Goal: Information Seeking & Learning: Find specific fact

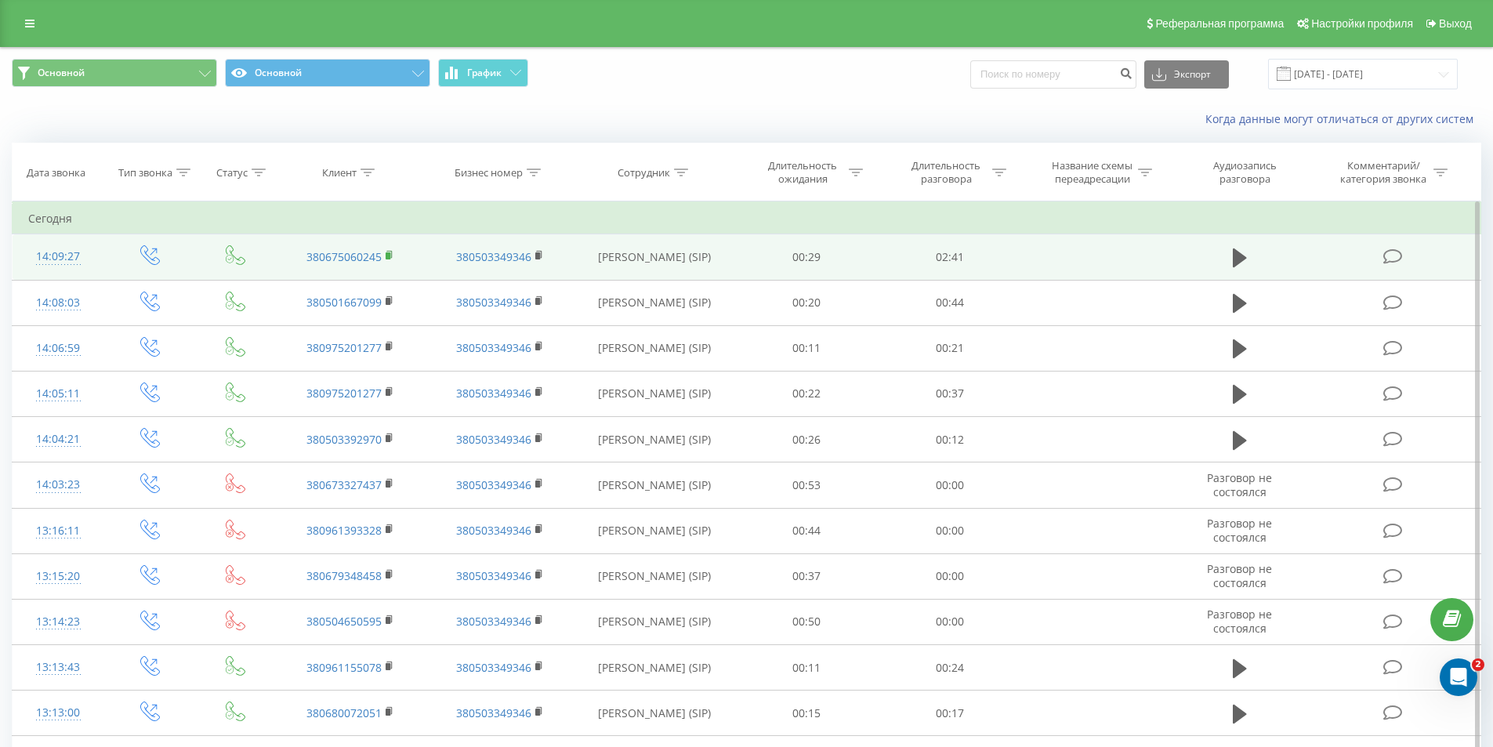
click at [388, 252] on icon at bounding box center [390, 255] width 9 height 11
click at [390, 256] on rect at bounding box center [388, 255] width 5 height 7
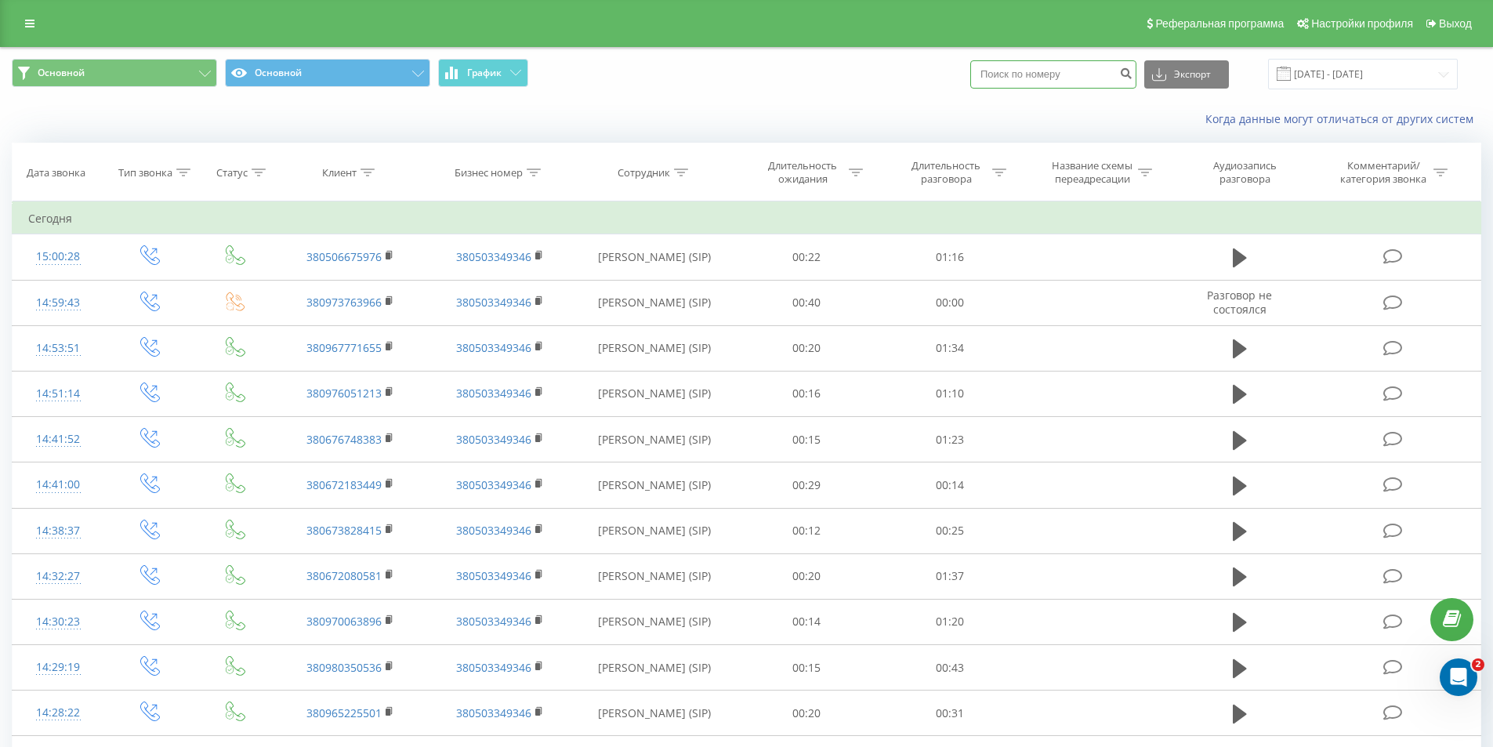
click at [1065, 78] on input at bounding box center [1053, 74] width 166 height 28
type input "3951"
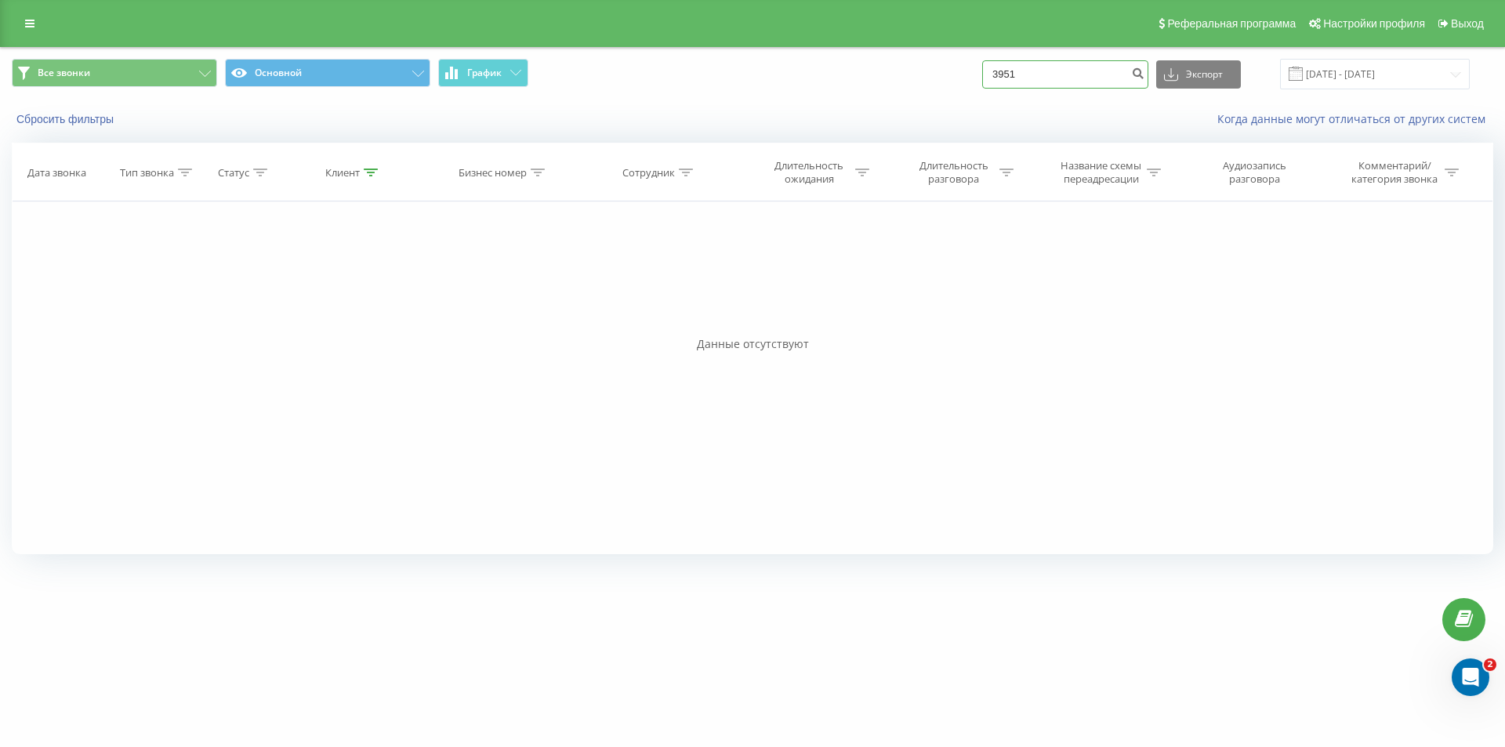
click at [1020, 71] on input "3951" at bounding box center [1065, 74] width 166 height 28
click at [1039, 68] on input "3951" at bounding box center [1065, 74] width 166 height 28
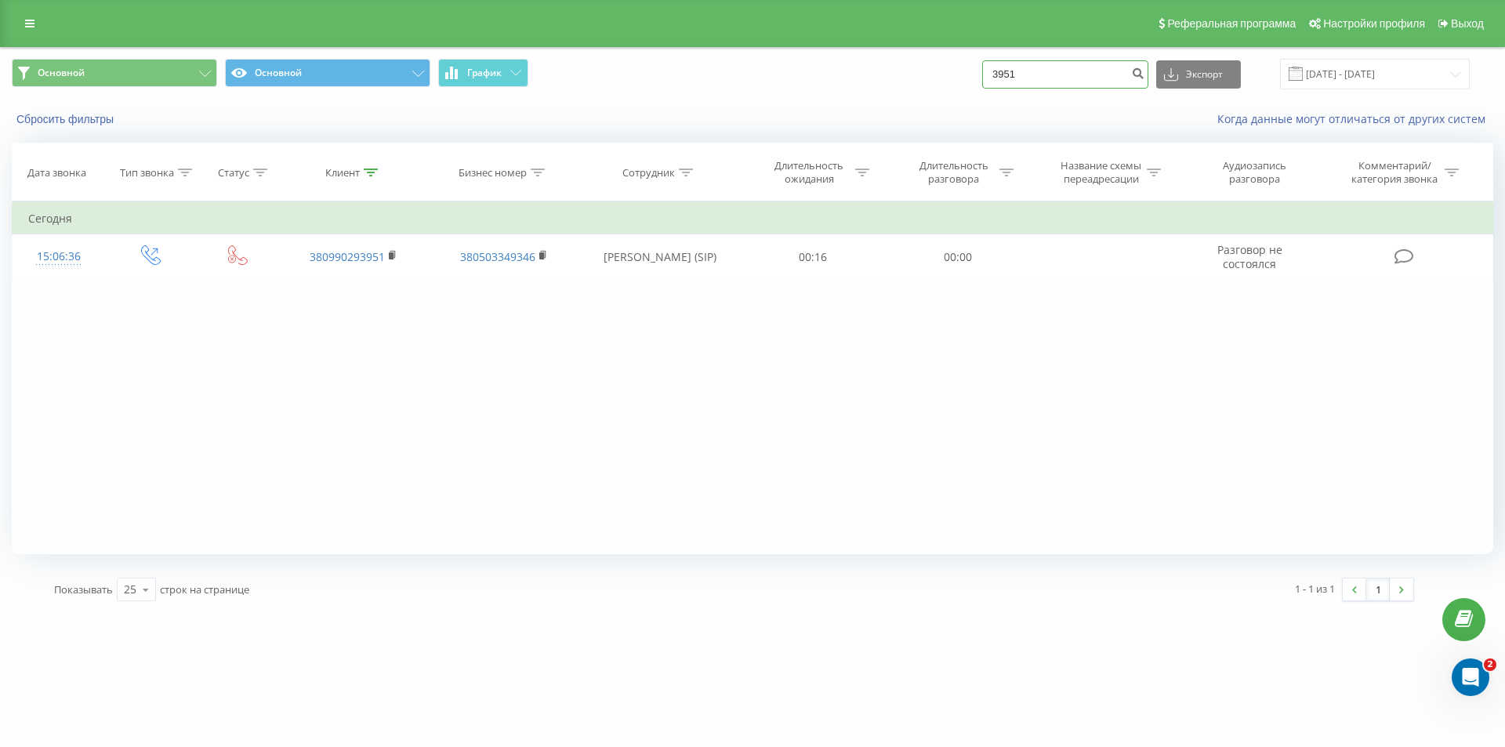
click at [1073, 78] on input "3951" at bounding box center [1065, 74] width 166 height 28
click at [92, 118] on button "Сбросить фильтры" at bounding box center [67, 119] width 110 height 14
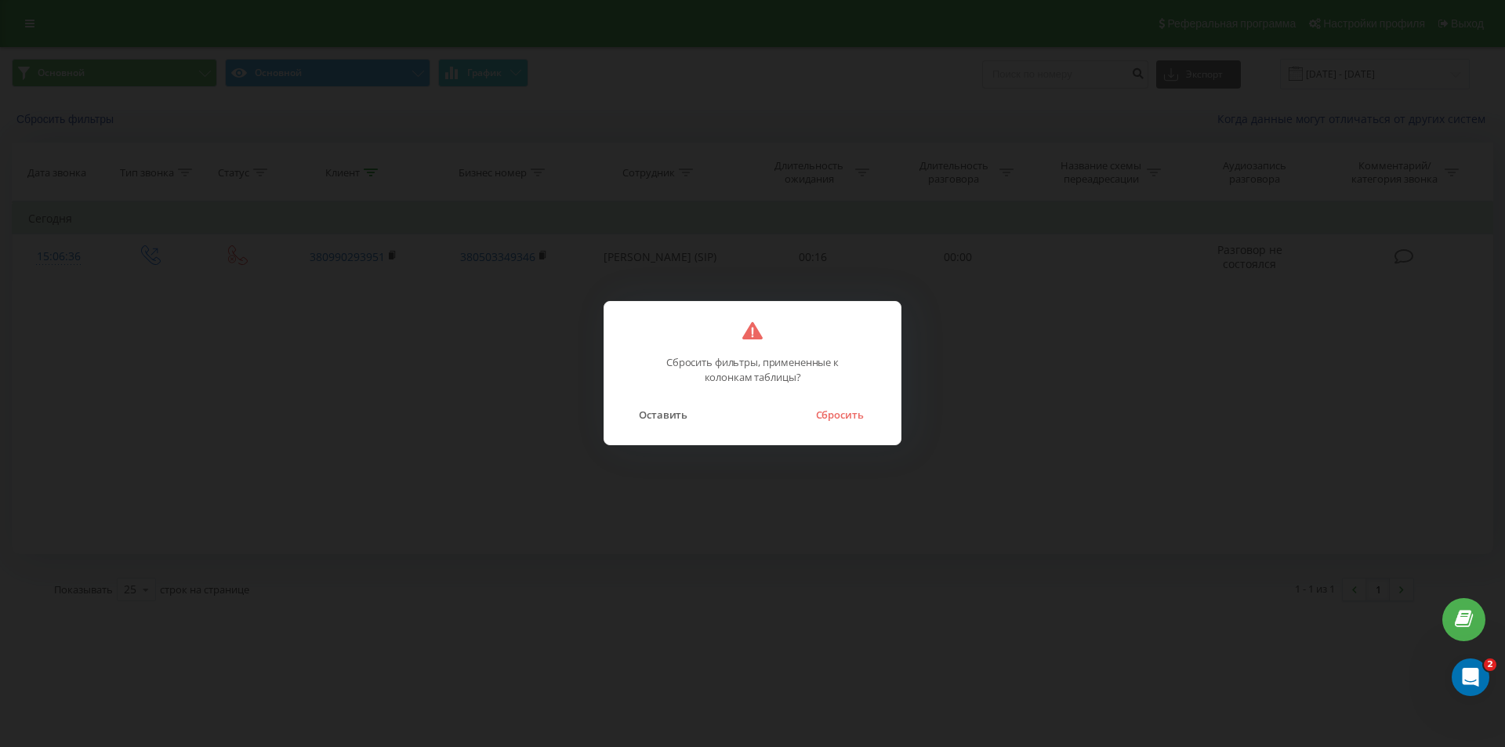
click at [809, 400] on div "Оставить Сбросить" at bounding box center [752, 405] width 265 height 40
click at [826, 409] on button "Сбросить" at bounding box center [838, 414] width 63 height 20
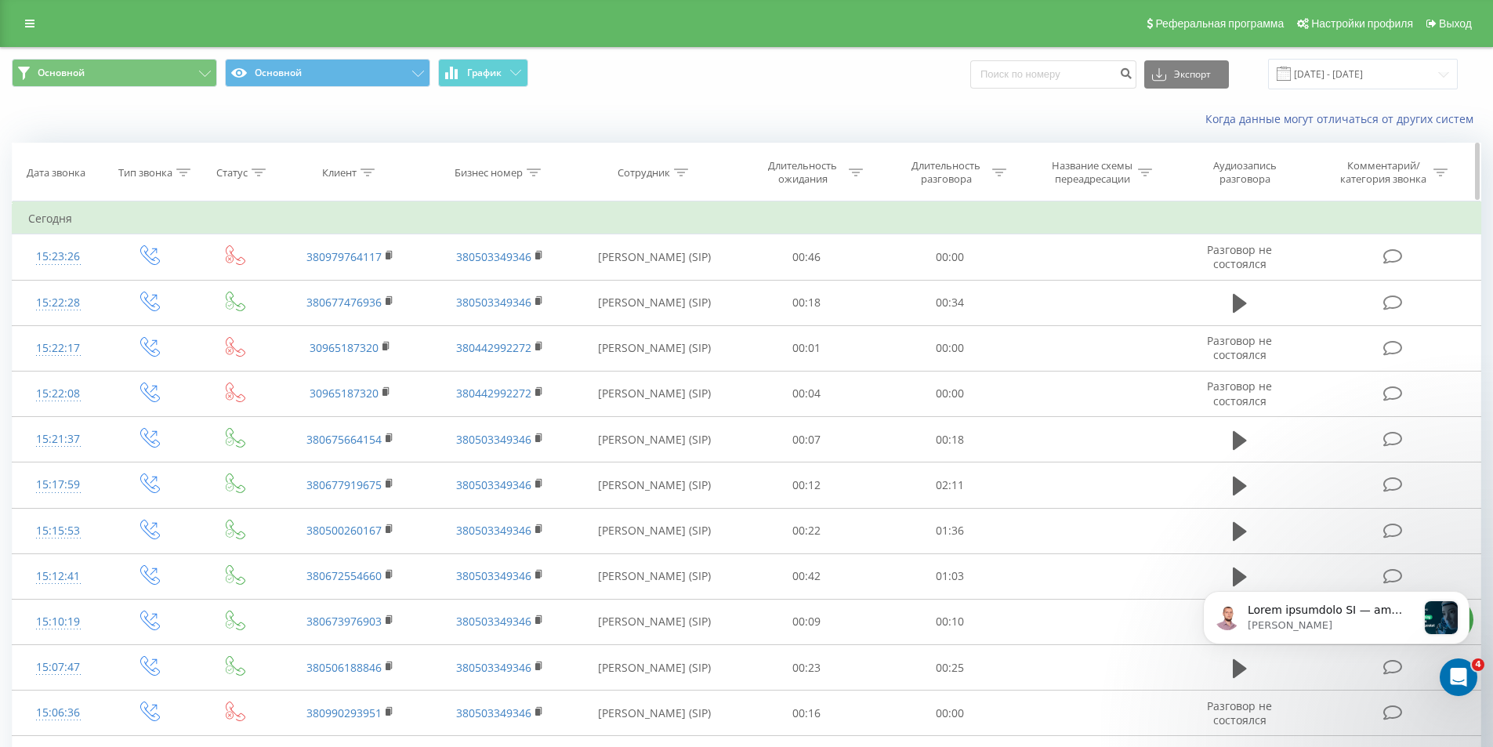
click at [252, 172] on icon at bounding box center [259, 173] width 14 height 8
click at [267, 278] on div "Введите значение" at bounding box center [227, 286] width 114 height 24
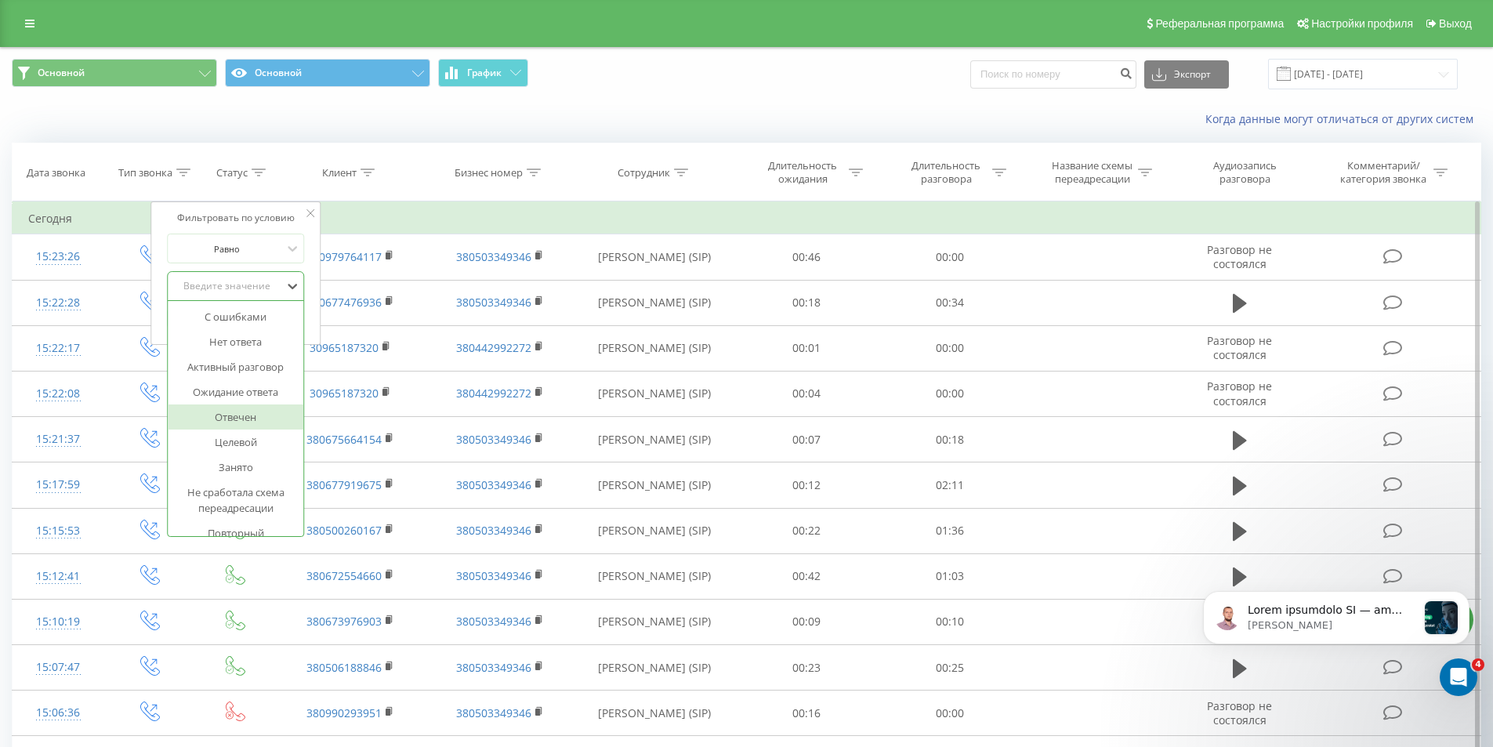
click at [259, 420] on div "Отвечен" at bounding box center [236, 416] width 136 height 25
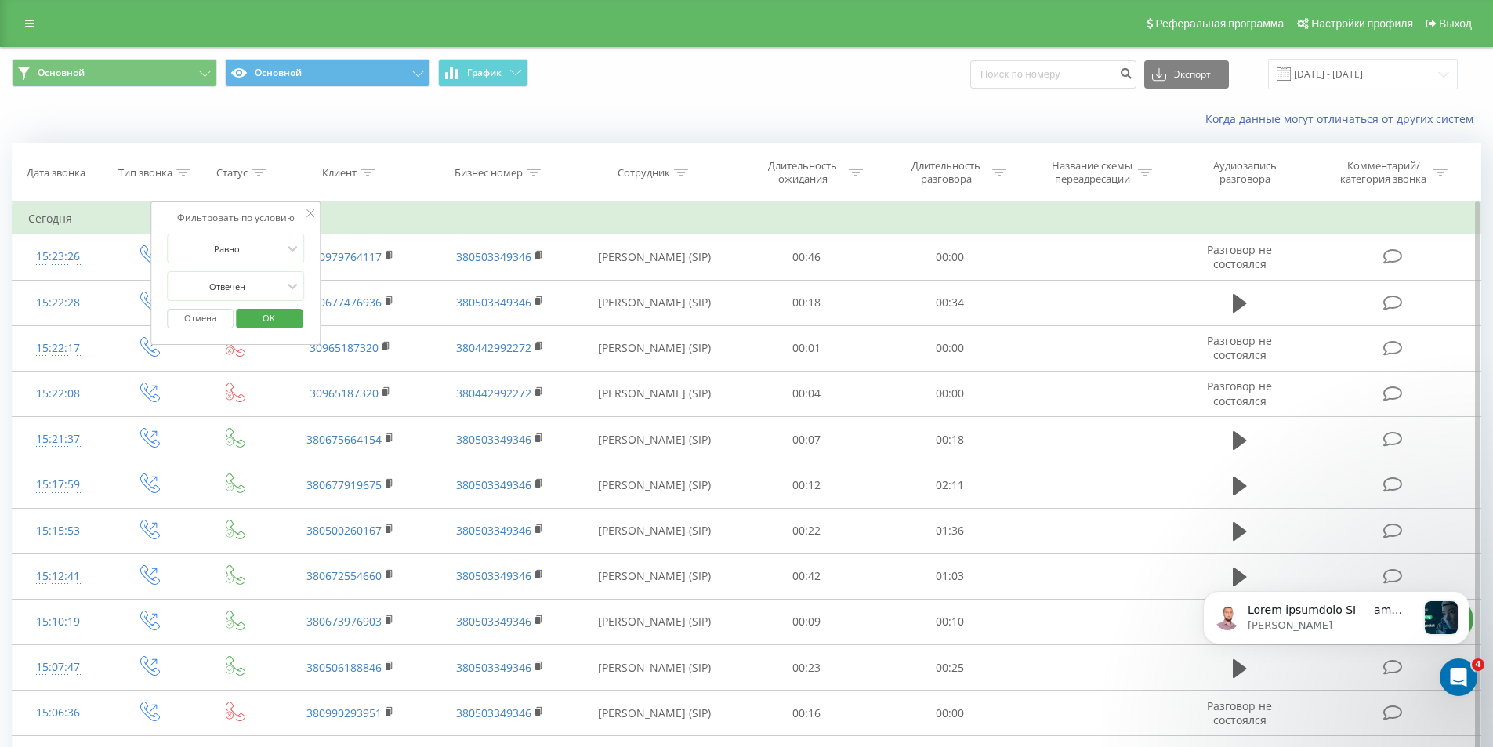
click at [282, 310] on span "OK" at bounding box center [269, 318] width 44 height 24
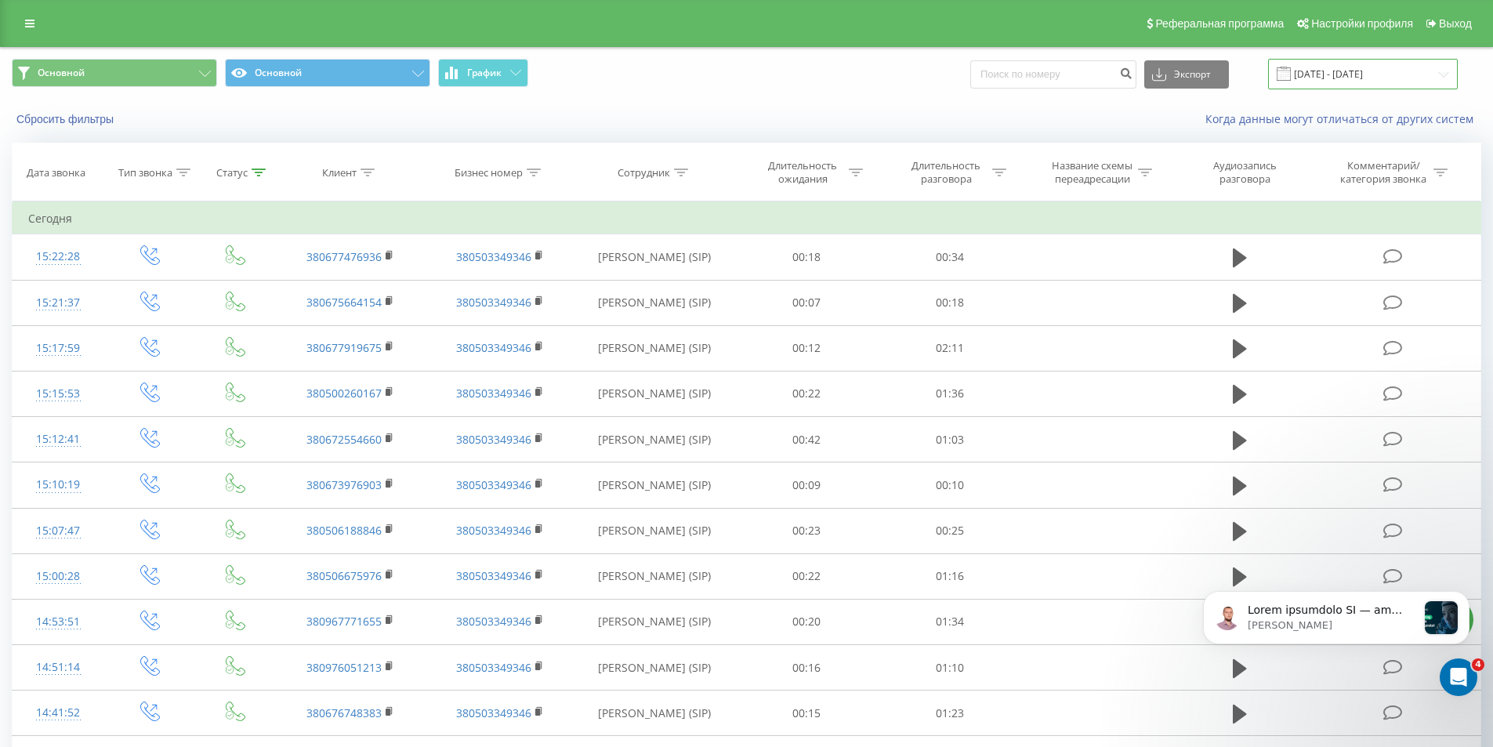
click at [1382, 67] on input "20.05.2025 - 20.08.2025" at bounding box center [1363, 74] width 190 height 31
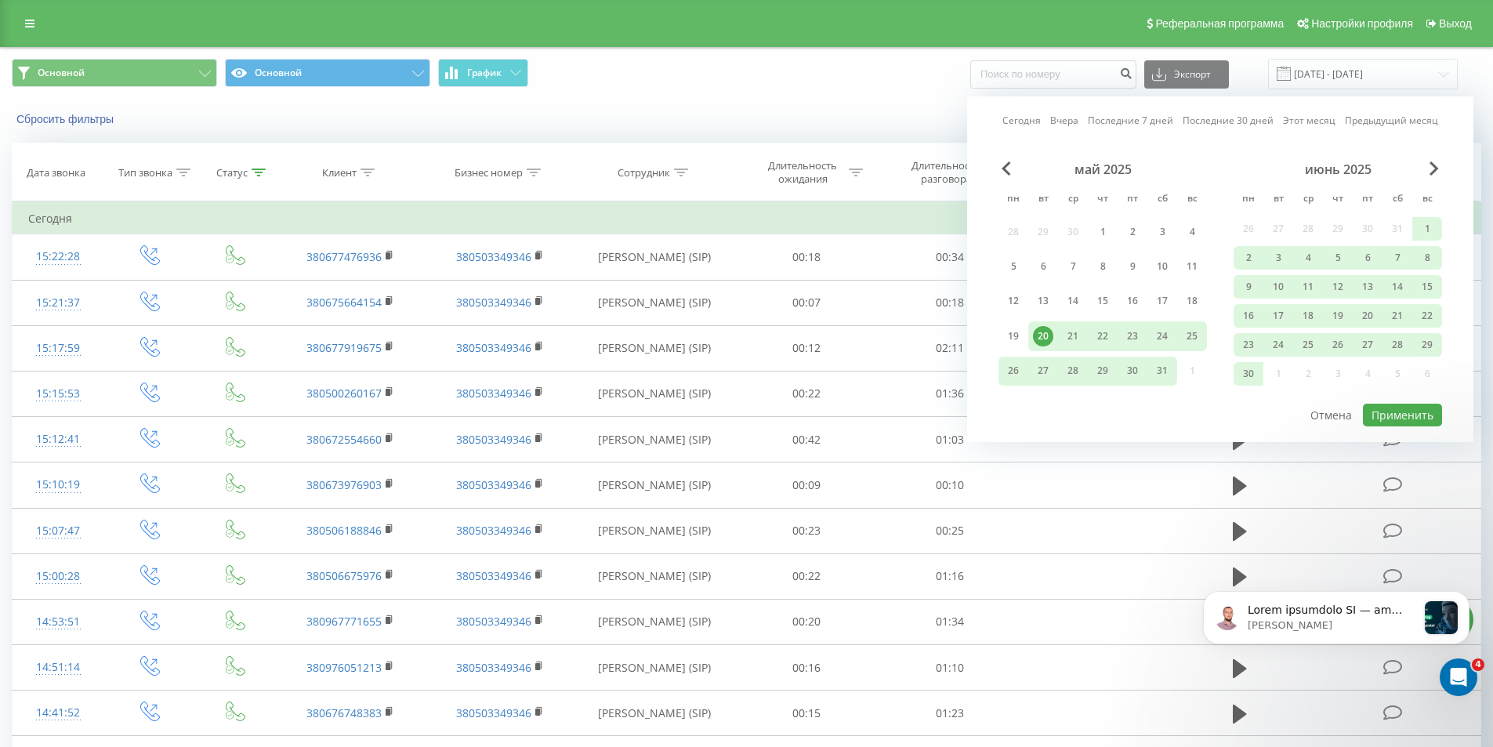
click at [1028, 120] on link "Сегодня" at bounding box center [1022, 120] width 38 height 15
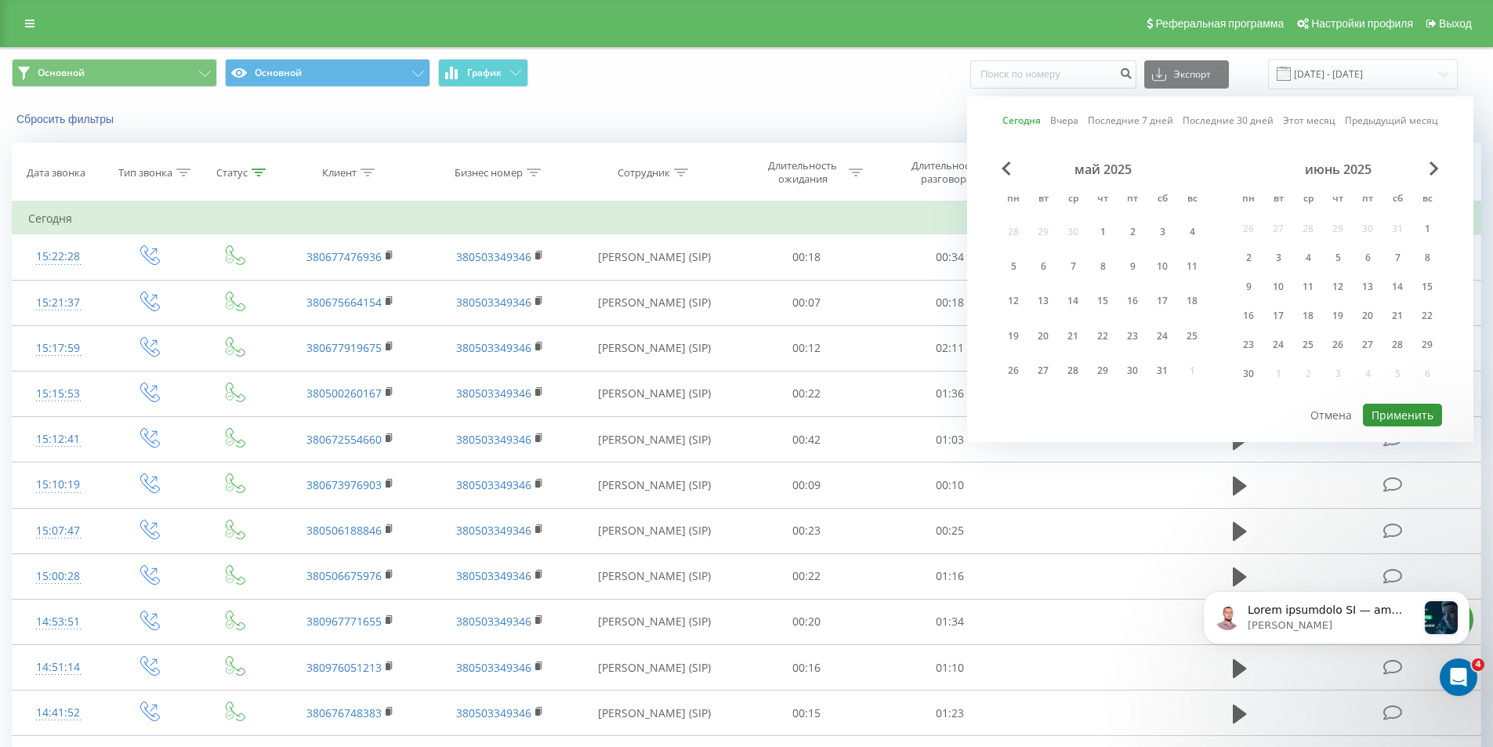
click at [1412, 410] on button "Применить" at bounding box center [1402, 415] width 79 height 23
type input "[DATE] - [DATE]"
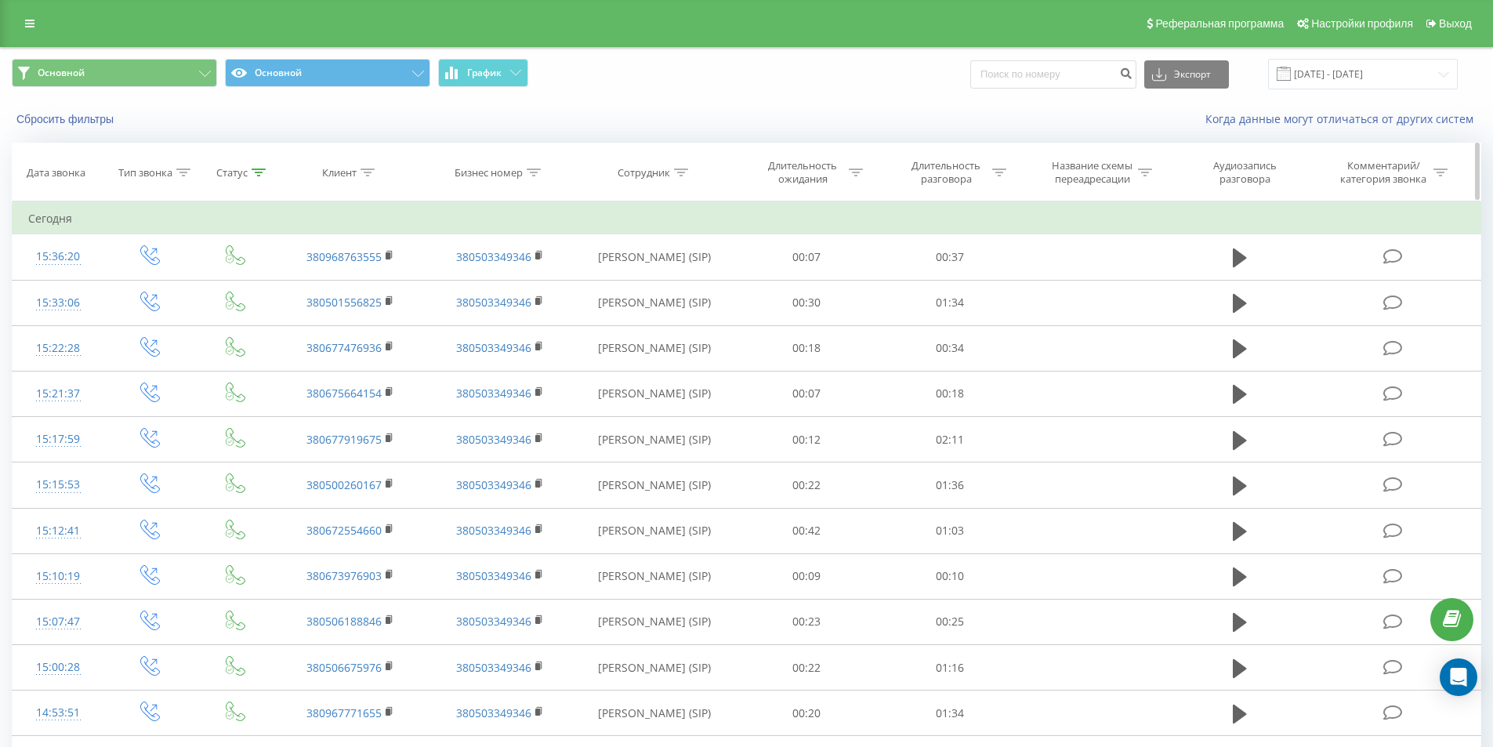
click at [252, 172] on icon at bounding box center [259, 173] width 14 height 8
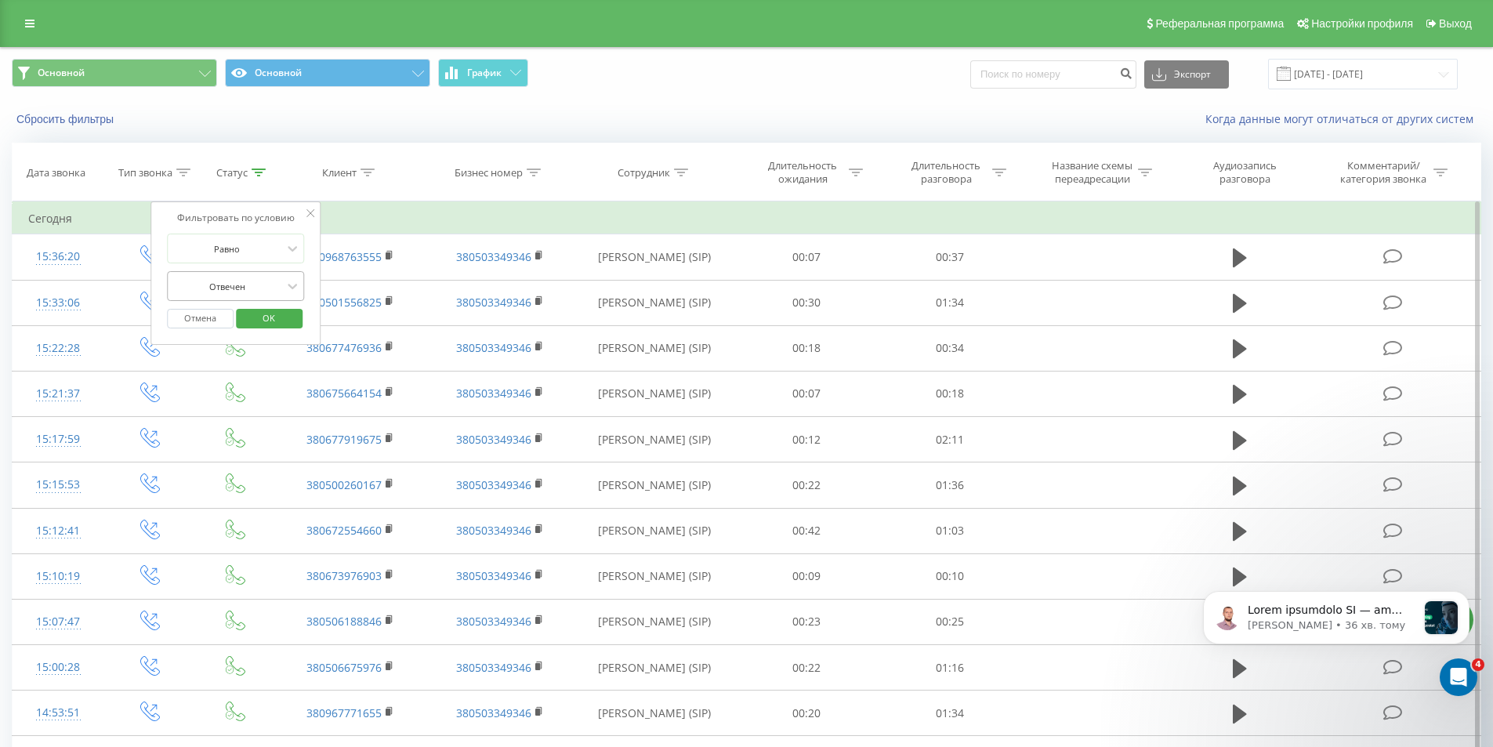
click at [278, 281] on div at bounding box center [227, 286] width 111 height 15
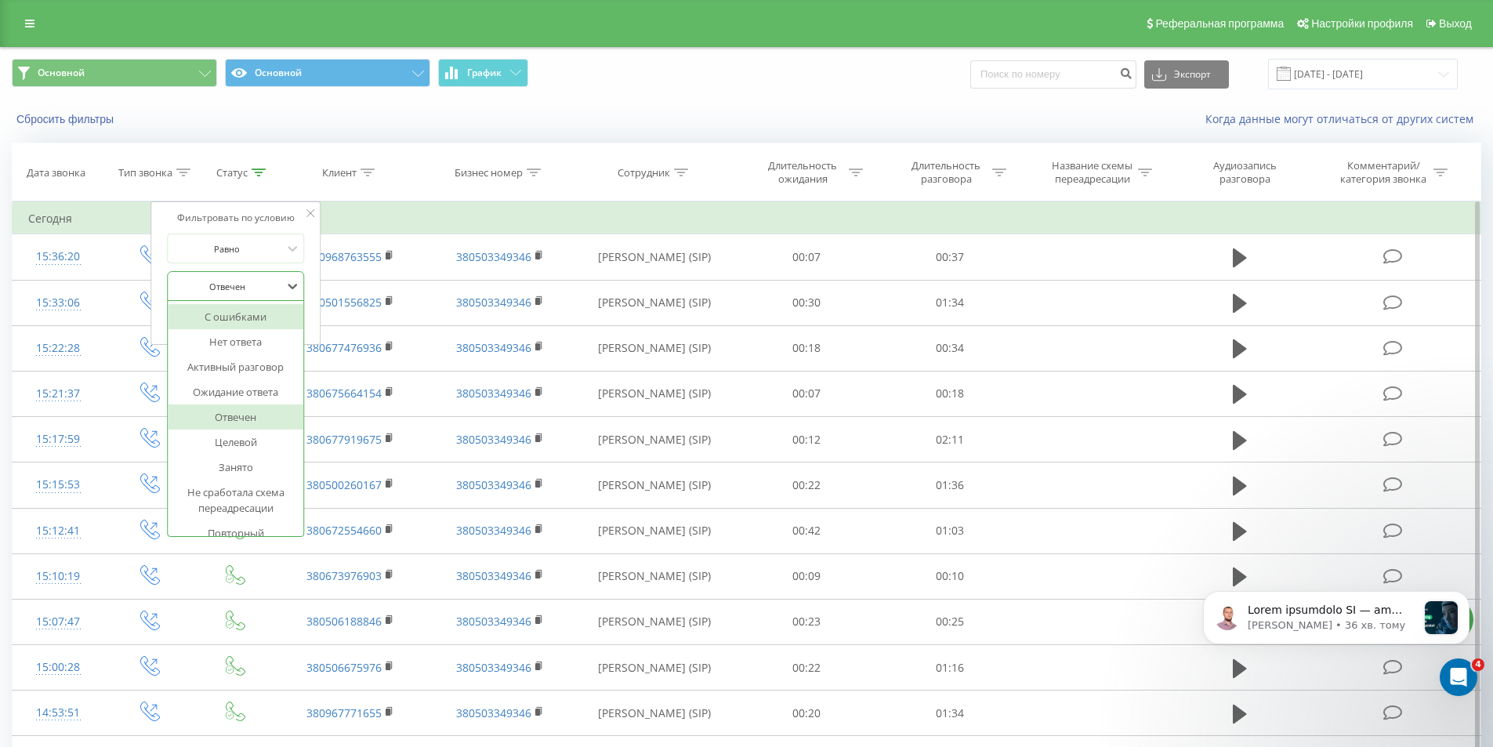
click at [270, 284] on div at bounding box center [227, 286] width 111 height 15
click at [269, 283] on div at bounding box center [227, 286] width 111 height 15
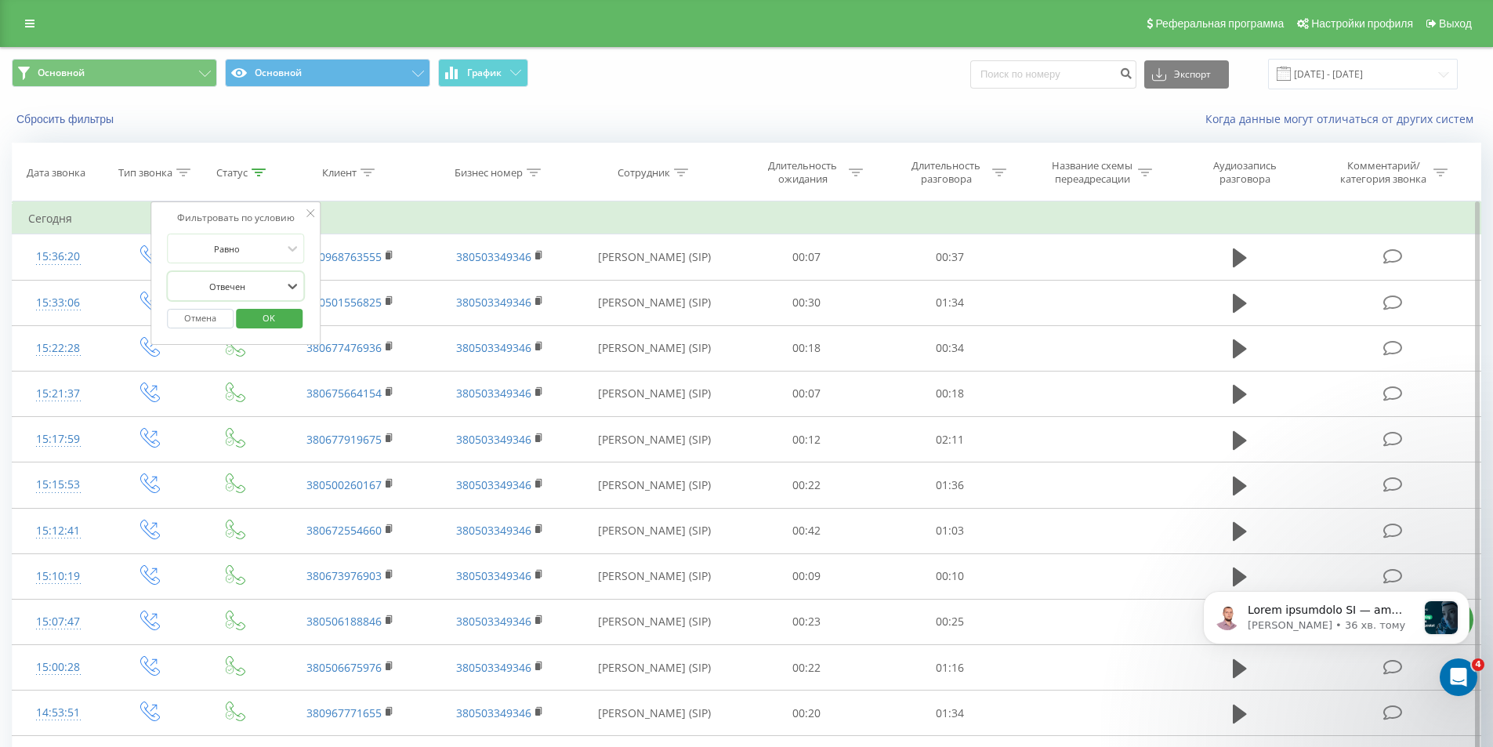
click at [178, 320] on button "Отмена" at bounding box center [200, 319] width 67 height 20
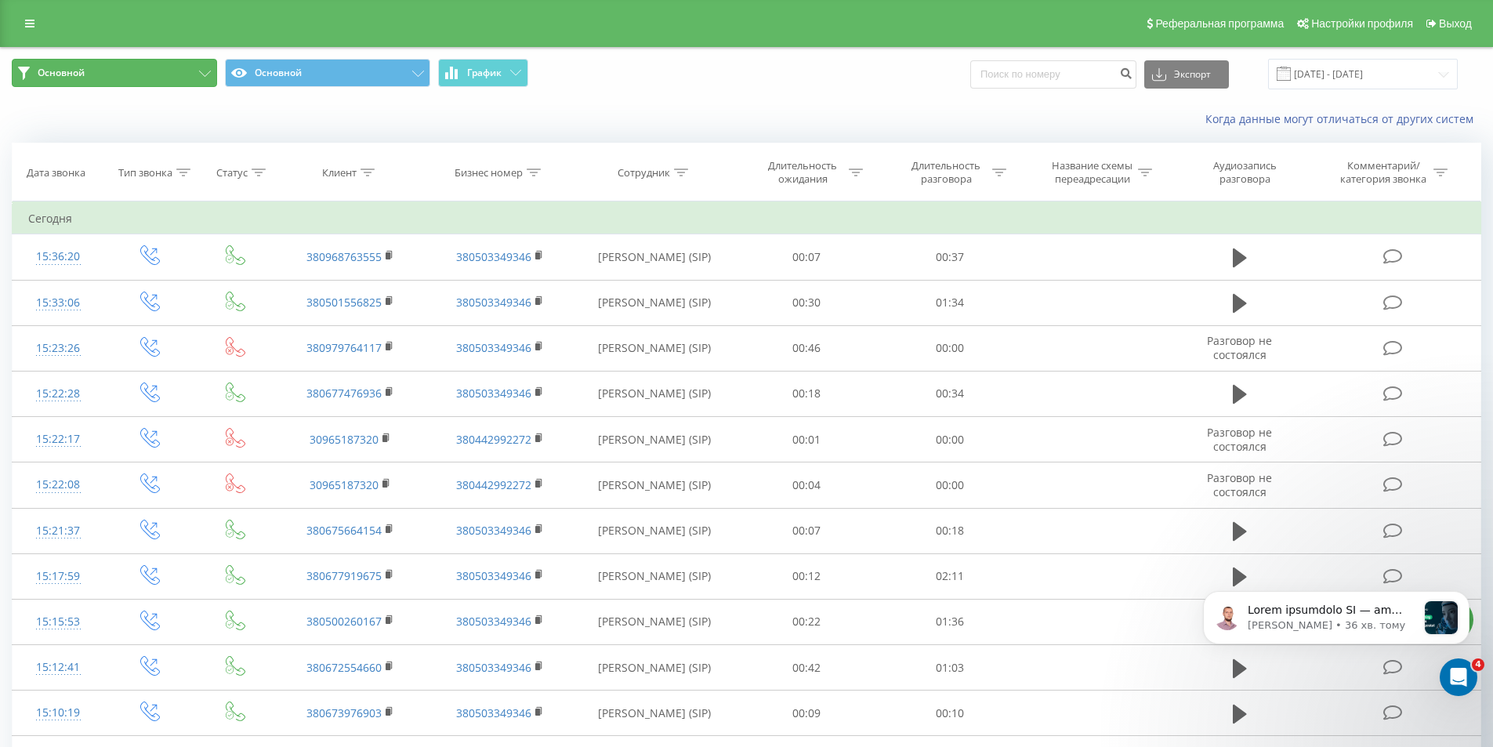
click at [130, 84] on button "Основной" at bounding box center [114, 73] width 205 height 28
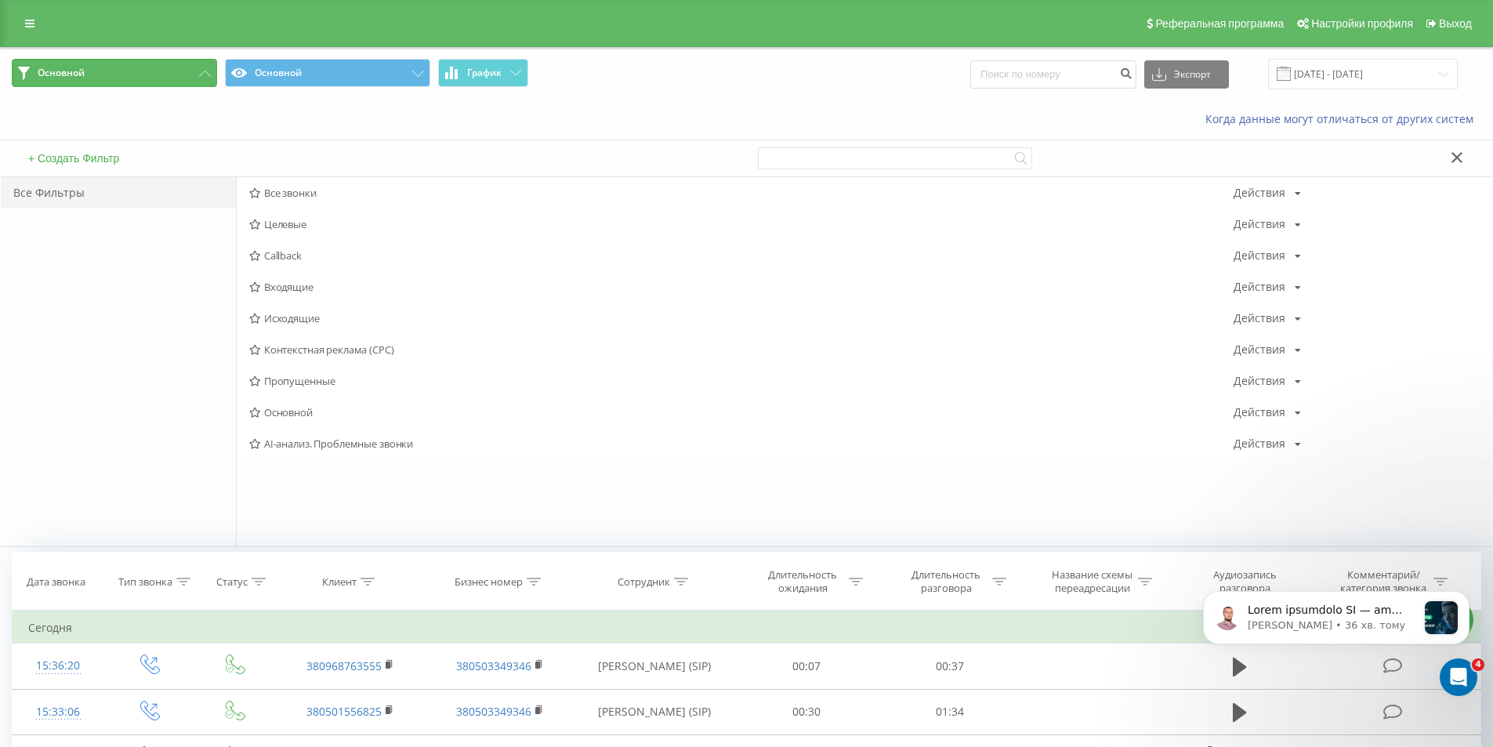
click at [130, 61] on button "Основной" at bounding box center [114, 73] width 205 height 28
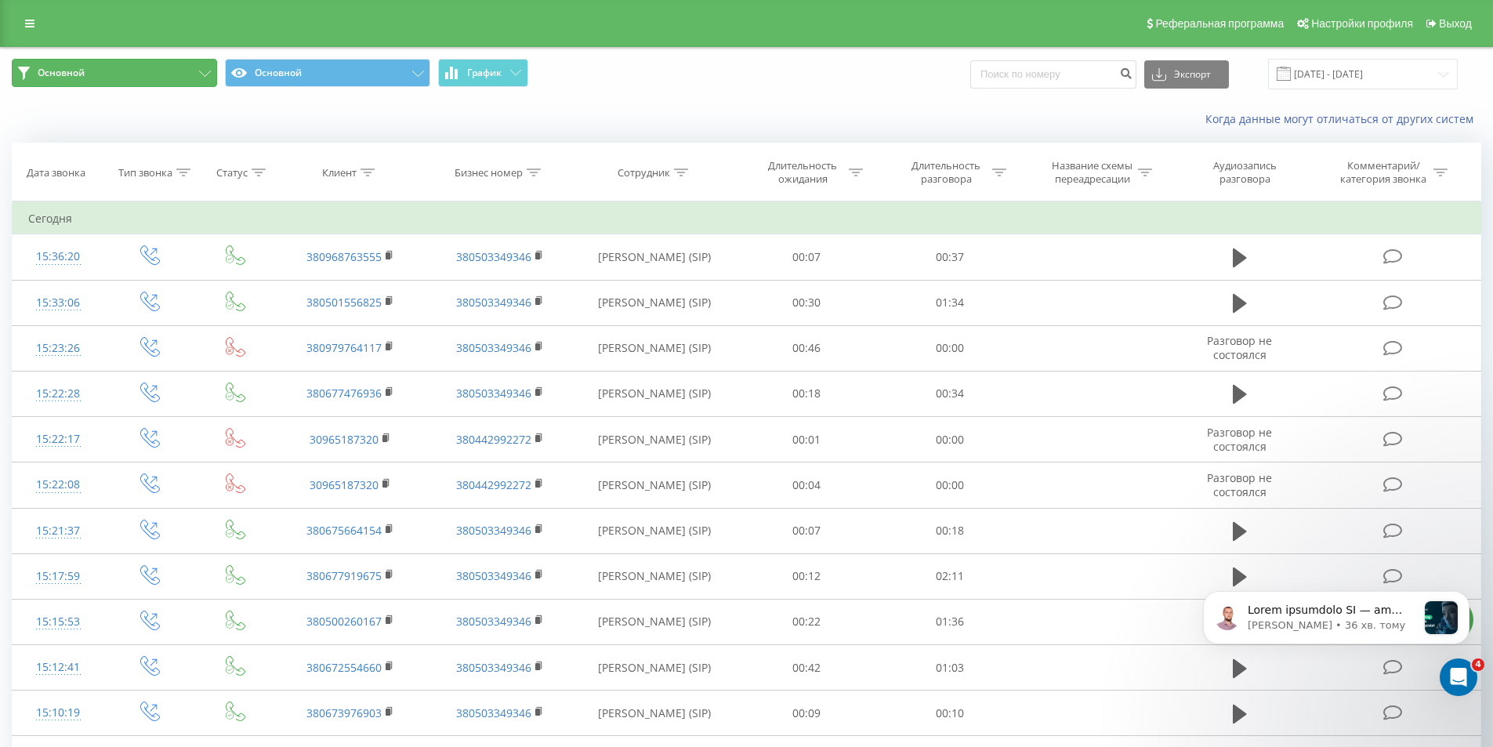
click at [113, 74] on button "Основной" at bounding box center [114, 73] width 205 height 28
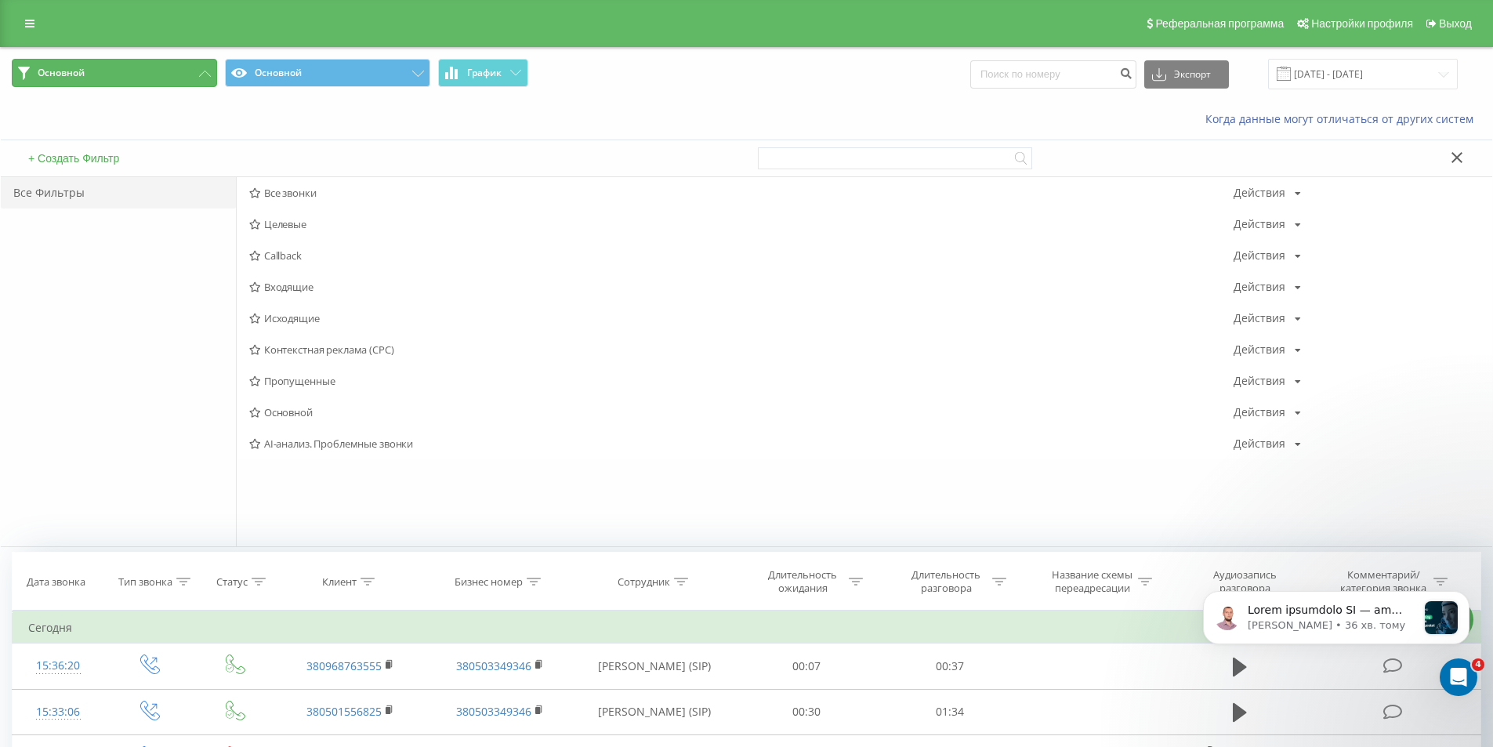
click at [113, 74] on button "Основной" at bounding box center [114, 73] width 205 height 28
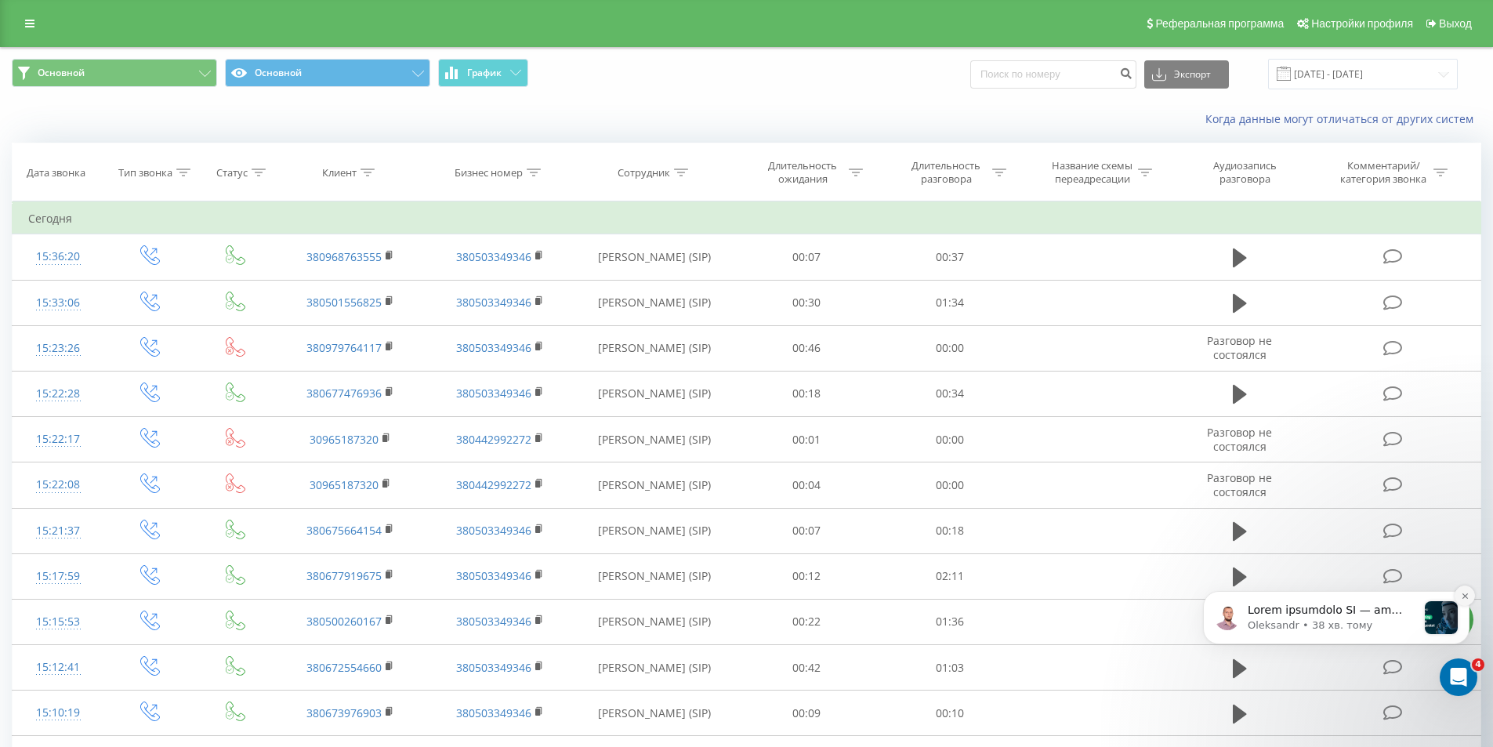
click at [1467, 592] on icon "Dismiss notification" at bounding box center [1465, 596] width 9 height 9
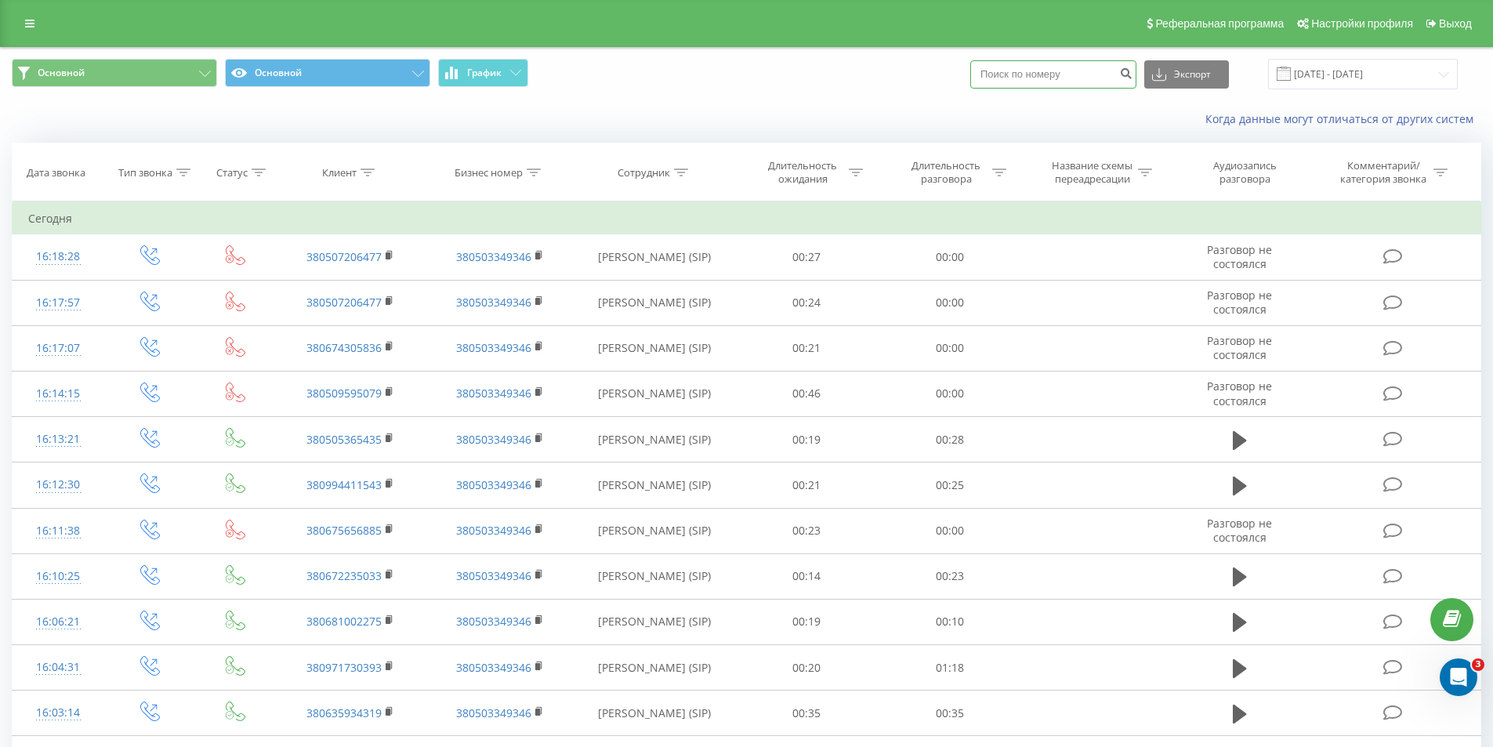
click at [1090, 72] on input at bounding box center [1053, 74] width 166 height 28
paste input "380673603001"
type input "380673603001"
click at [1090, 72] on input "380673603001" at bounding box center [1053, 74] width 166 height 28
click at [1089, 72] on input "380673603001" at bounding box center [1053, 74] width 166 height 28
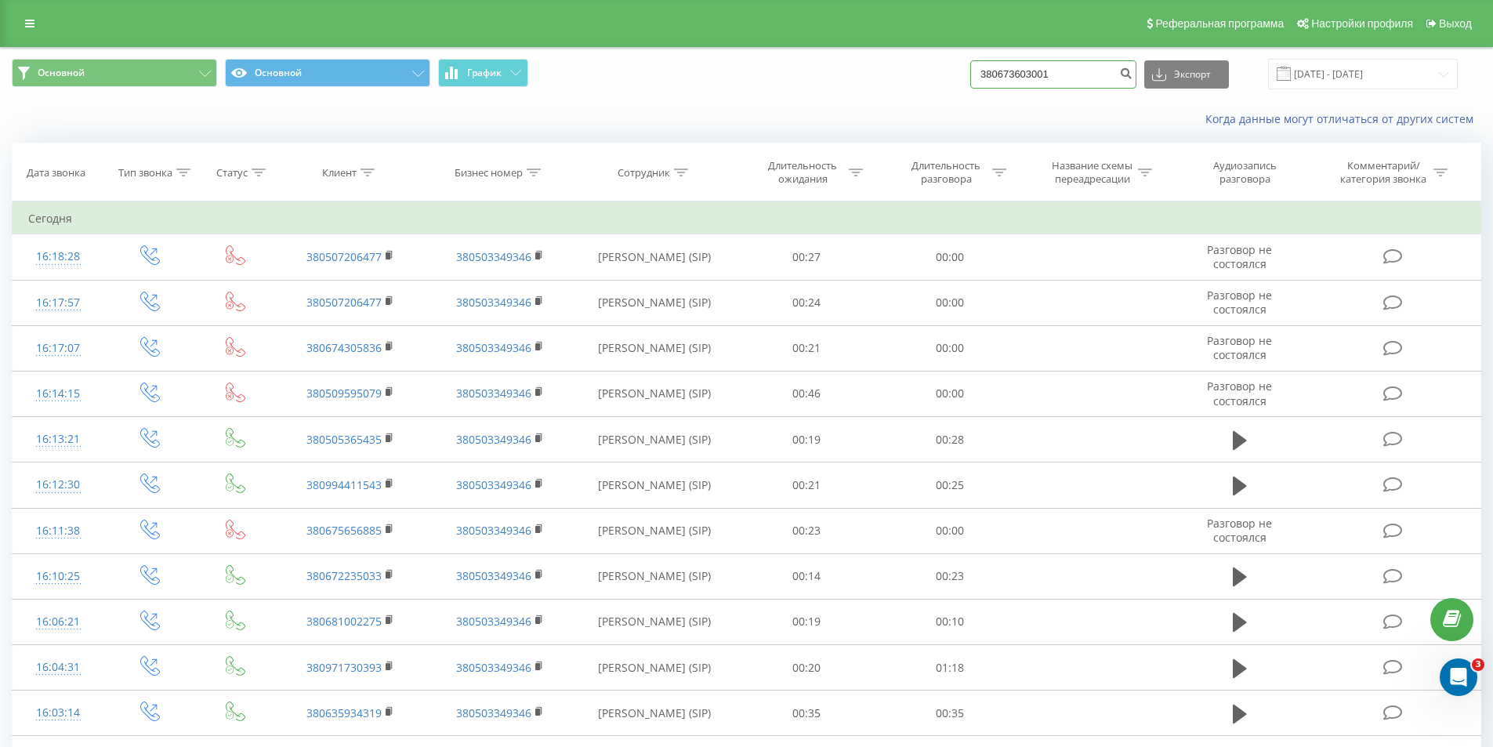
click at [1089, 72] on input "380673603001" at bounding box center [1053, 74] width 166 height 28
click at [259, 172] on icon at bounding box center [259, 173] width 14 height 8
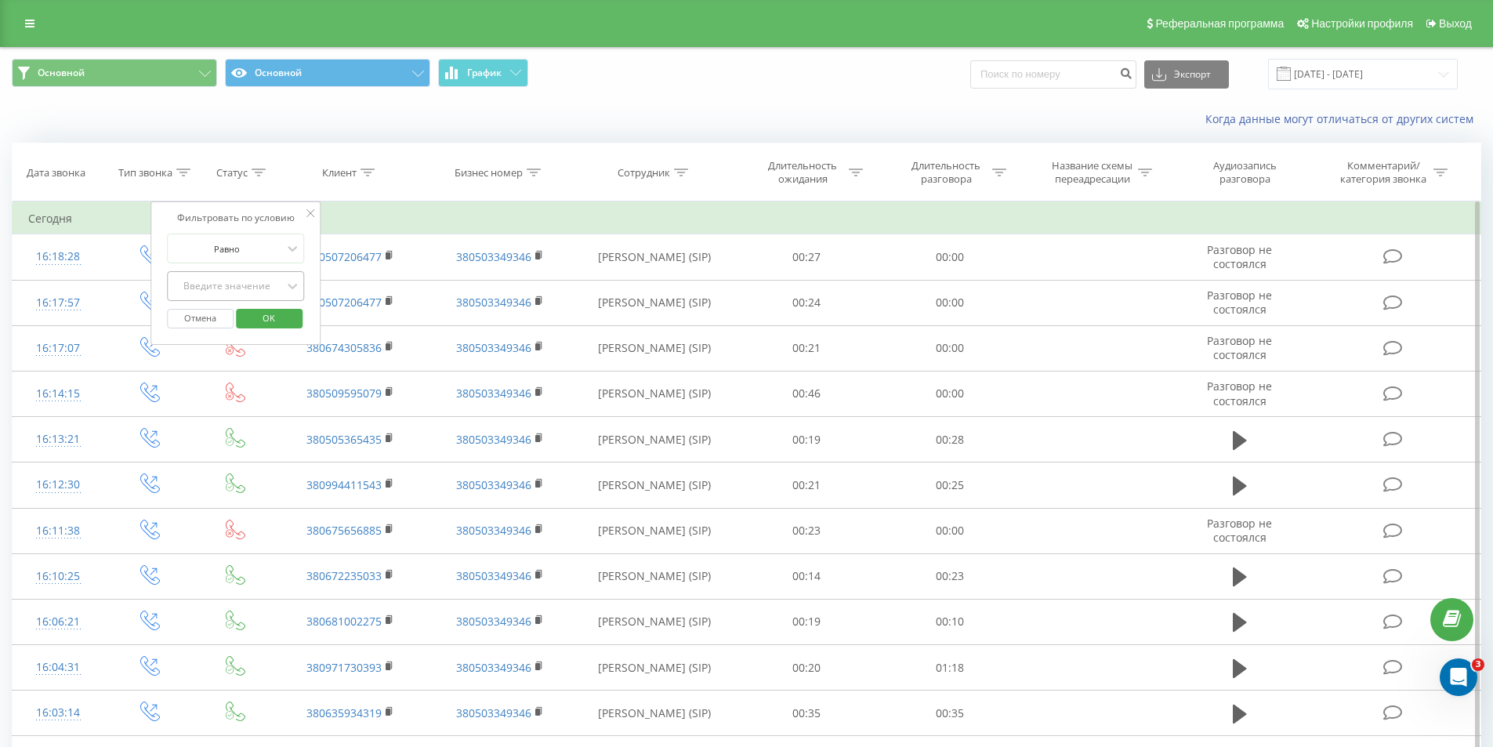
click at [261, 285] on div "Введите значение" at bounding box center [227, 286] width 111 height 13
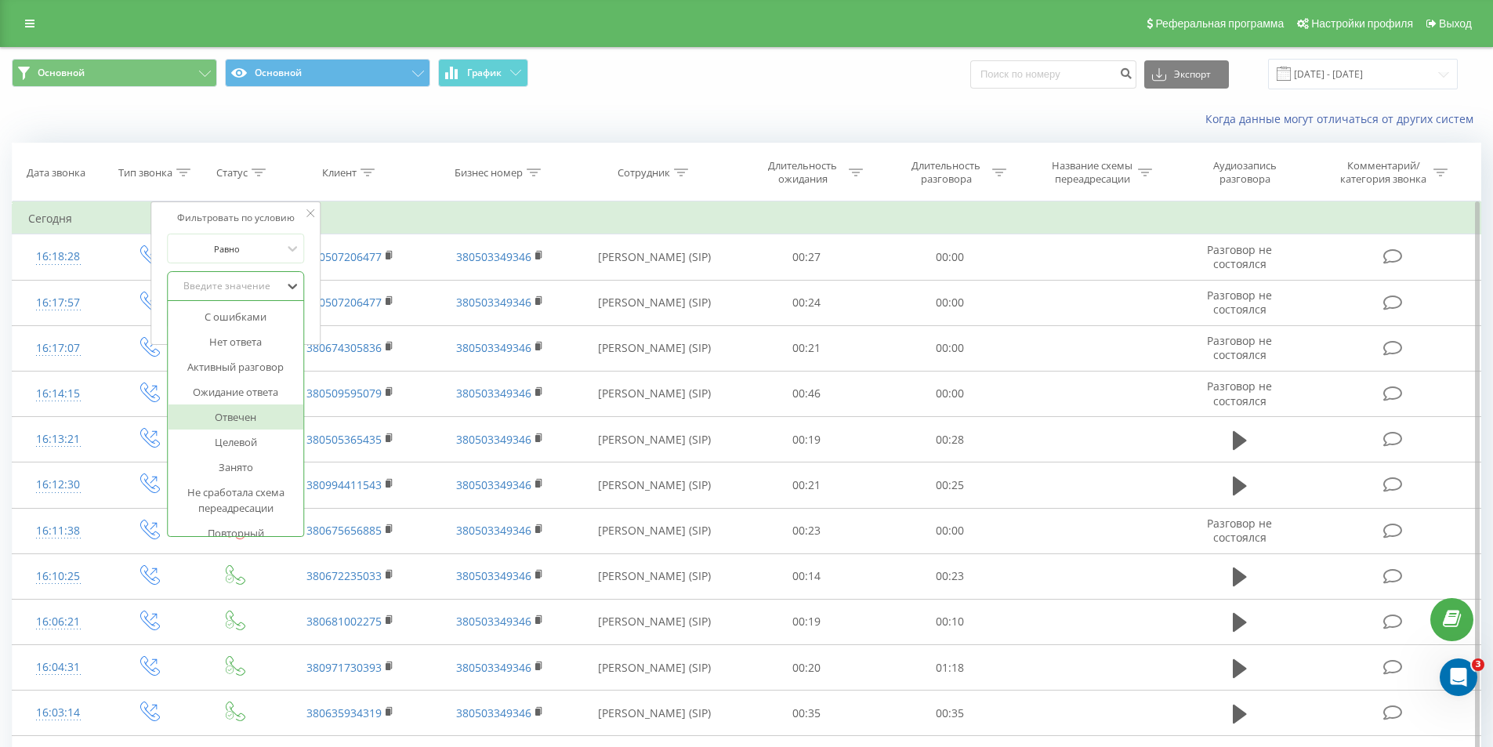
click at [254, 414] on div "Отвечен" at bounding box center [236, 416] width 136 height 25
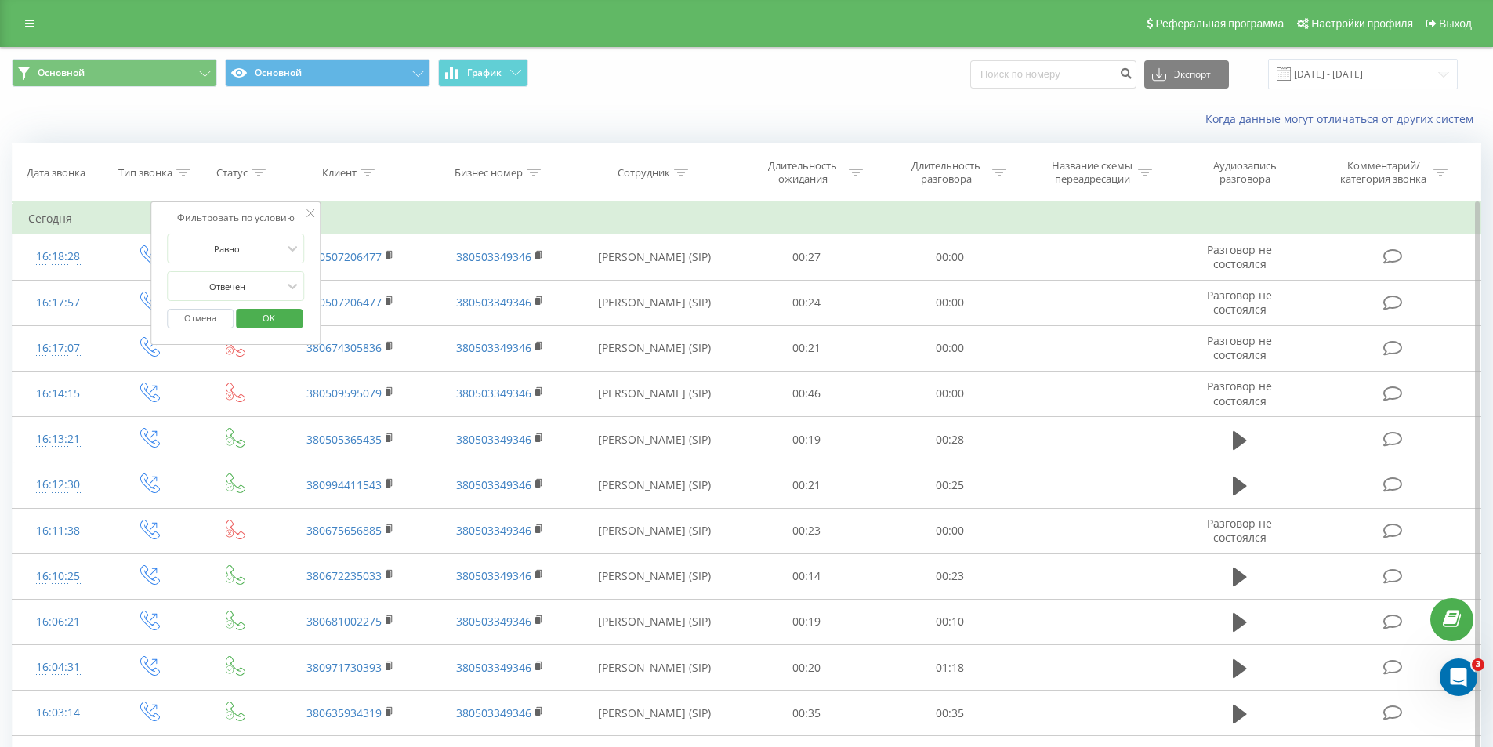
click at [277, 310] on span "OK" at bounding box center [269, 318] width 44 height 24
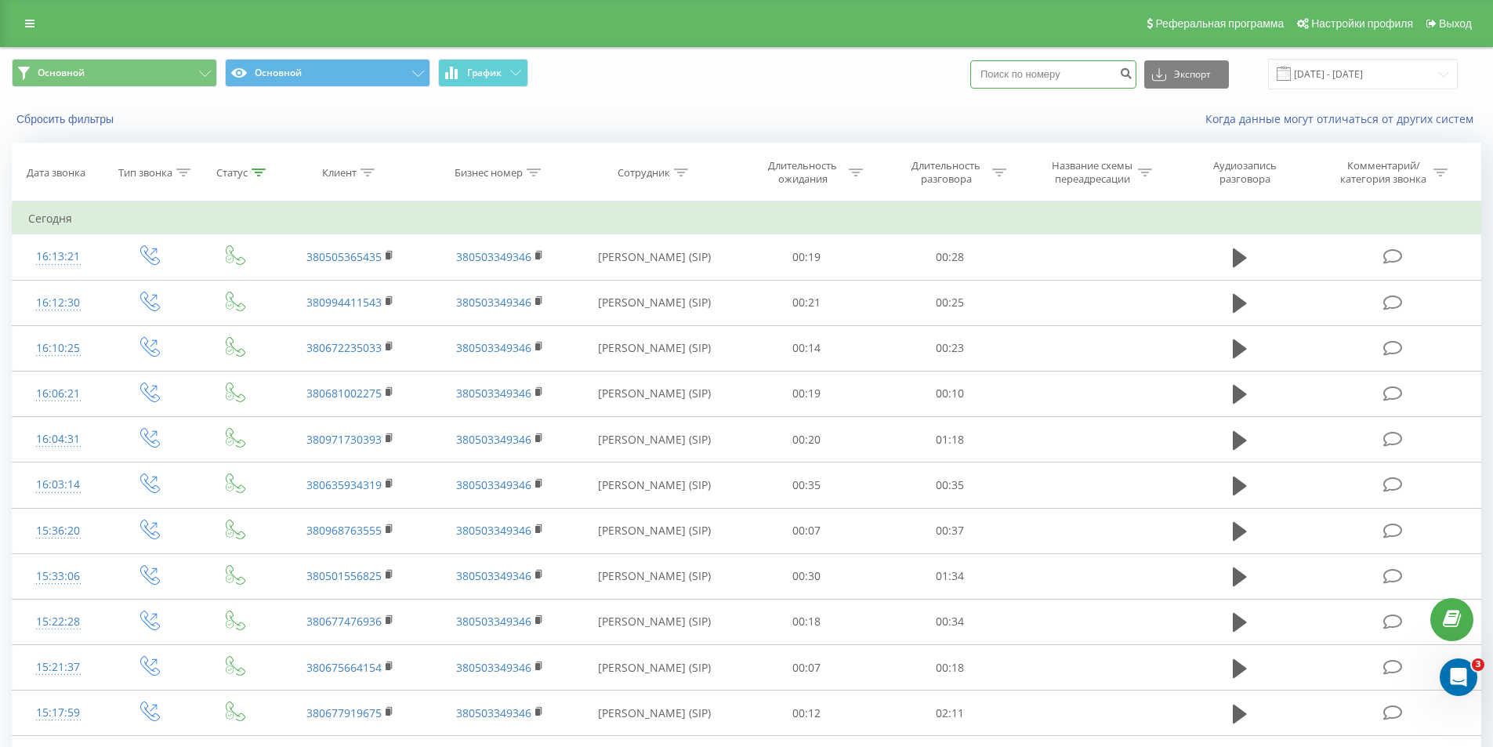
click at [1000, 77] on input at bounding box center [1053, 74] width 166 height 28
paste input "380673603001"
type input "380673603001"
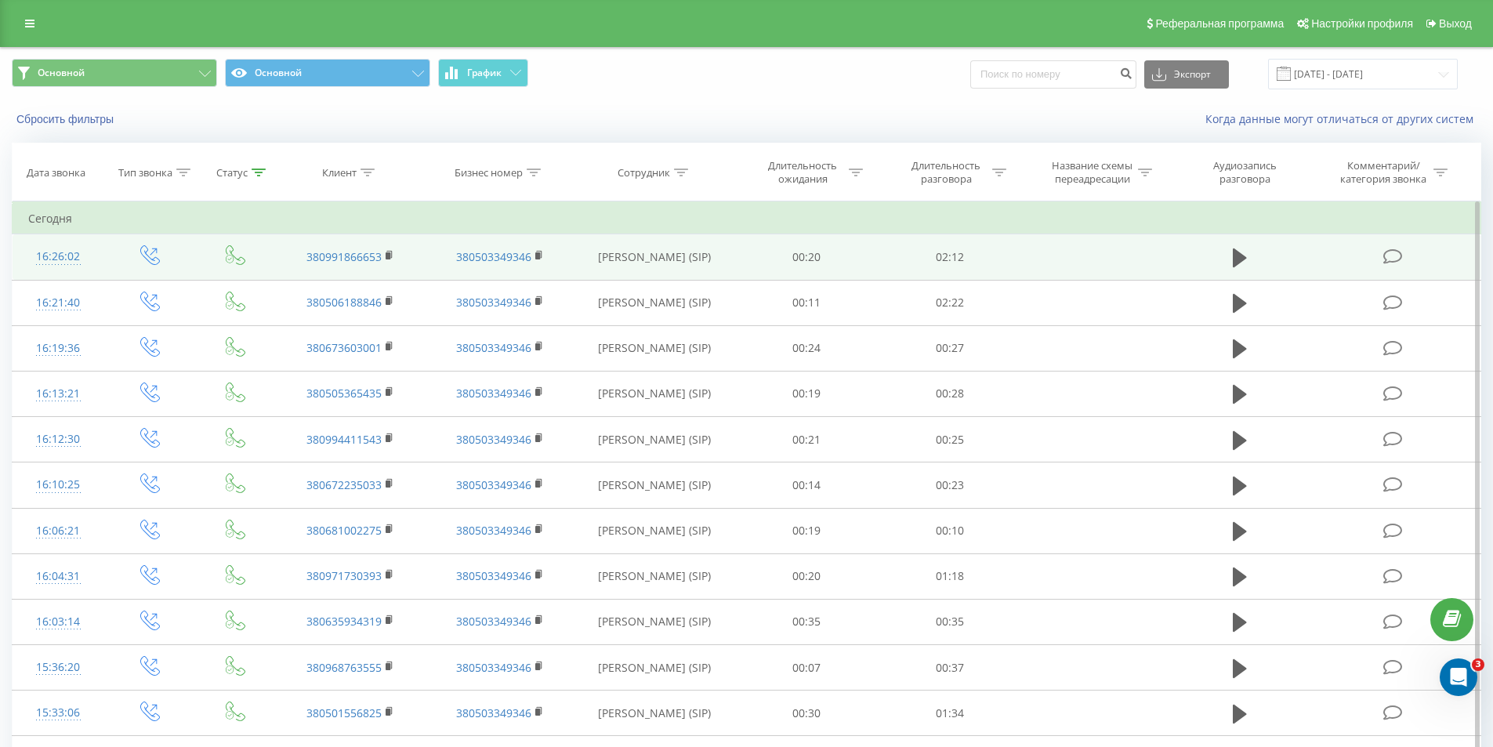
click at [384, 256] on td "380991866653" at bounding box center [350, 256] width 149 height 45
click at [388, 252] on rect at bounding box center [388, 255] width 5 height 7
